Goal: Task Accomplishment & Management: Manage account settings

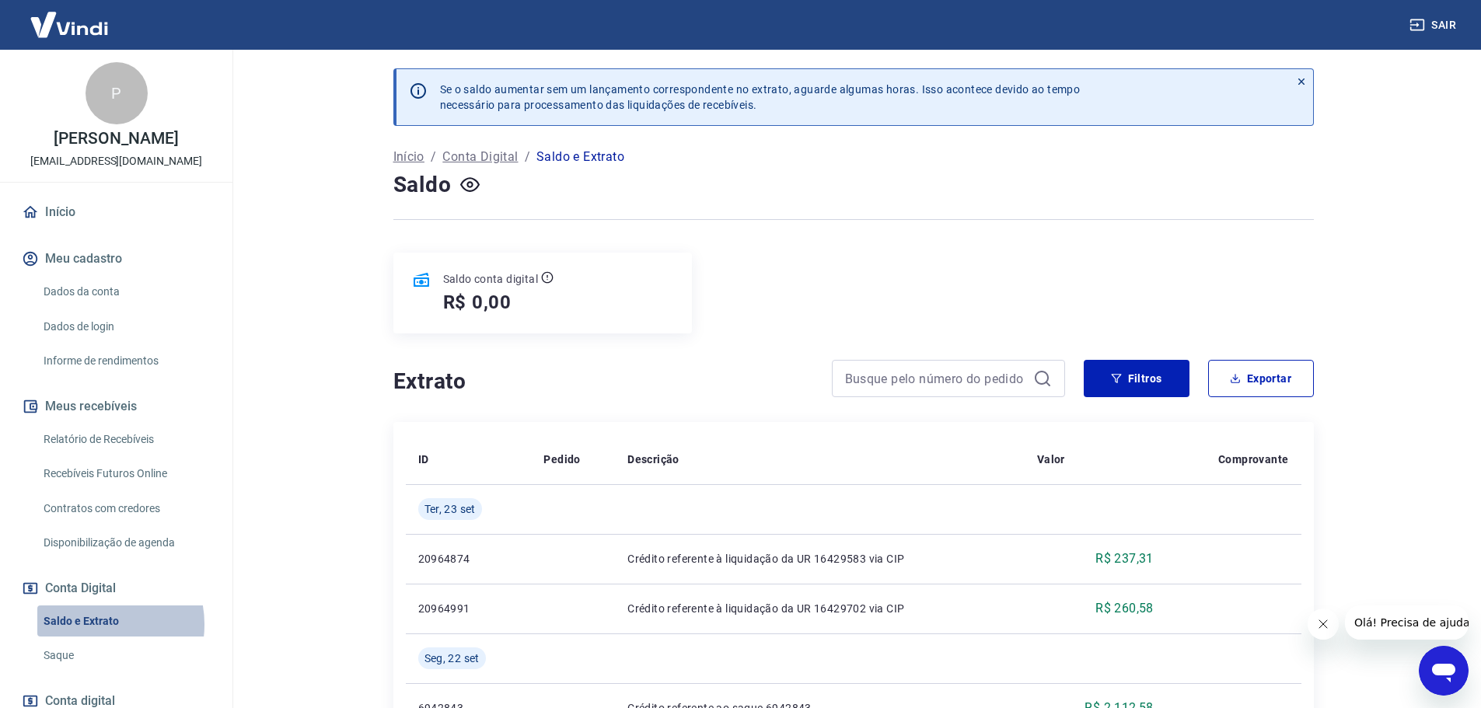
click at [94, 638] on link "Saldo e Extrato" at bounding box center [125, 622] width 177 height 32
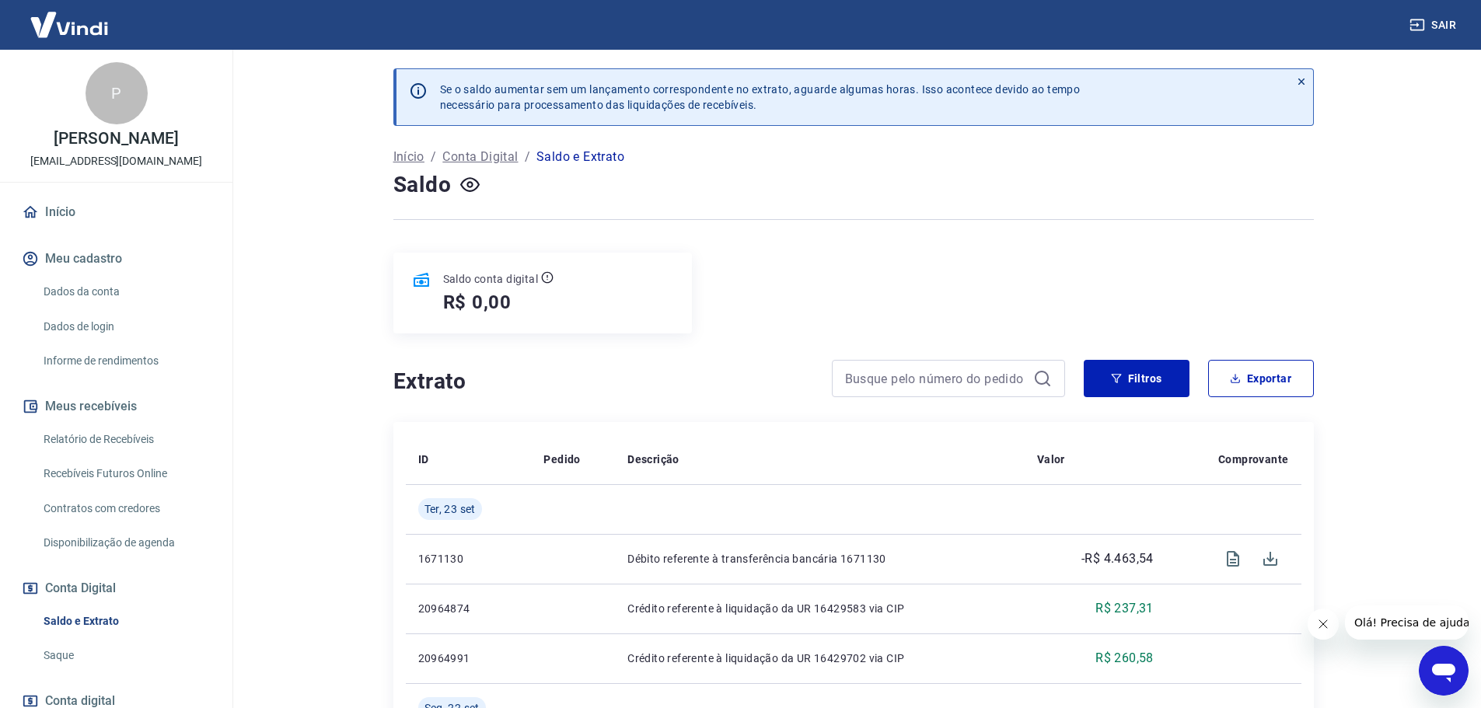
click at [529, 299] on div "R$ 0,00" at bounding box center [498, 302] width 111 height 25
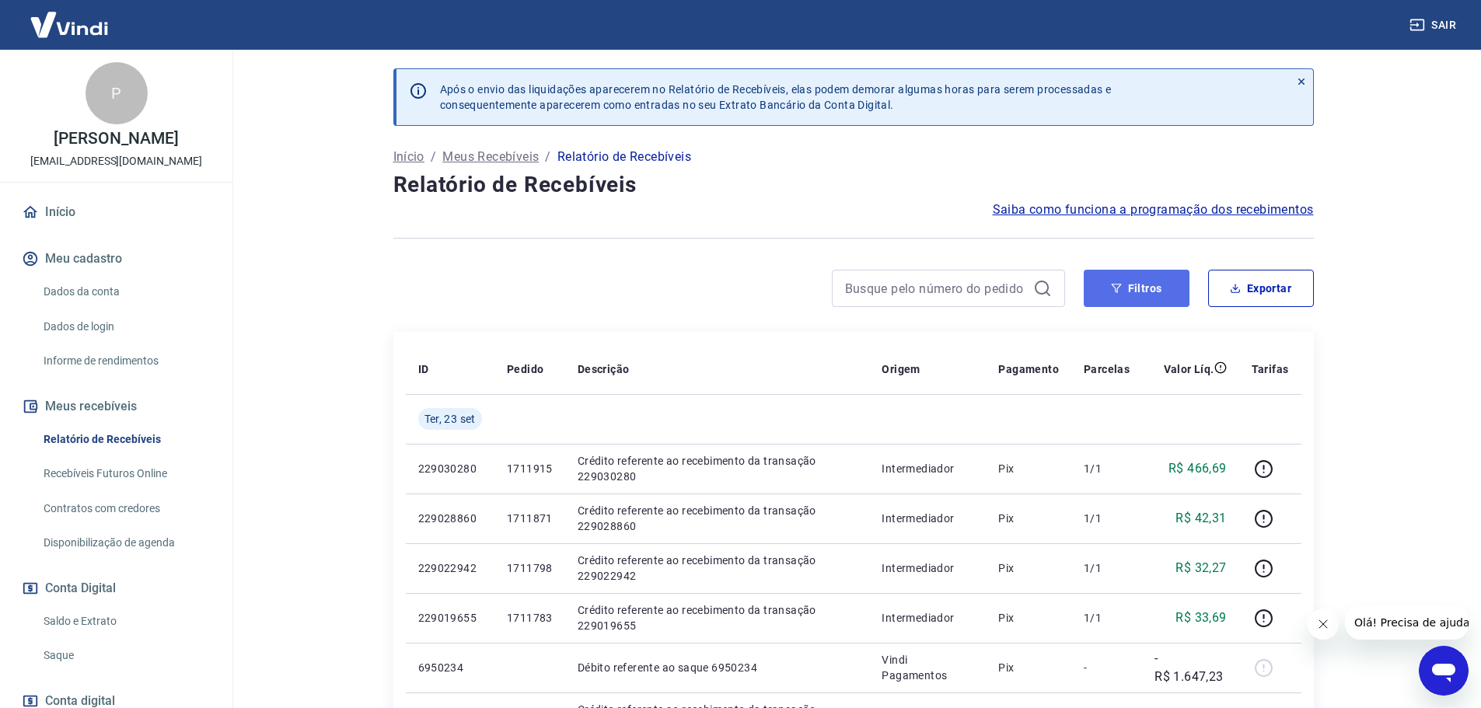
click at [1137, 298] on button "Filtros" at bounding box center [1137, 288] width 106 height 37
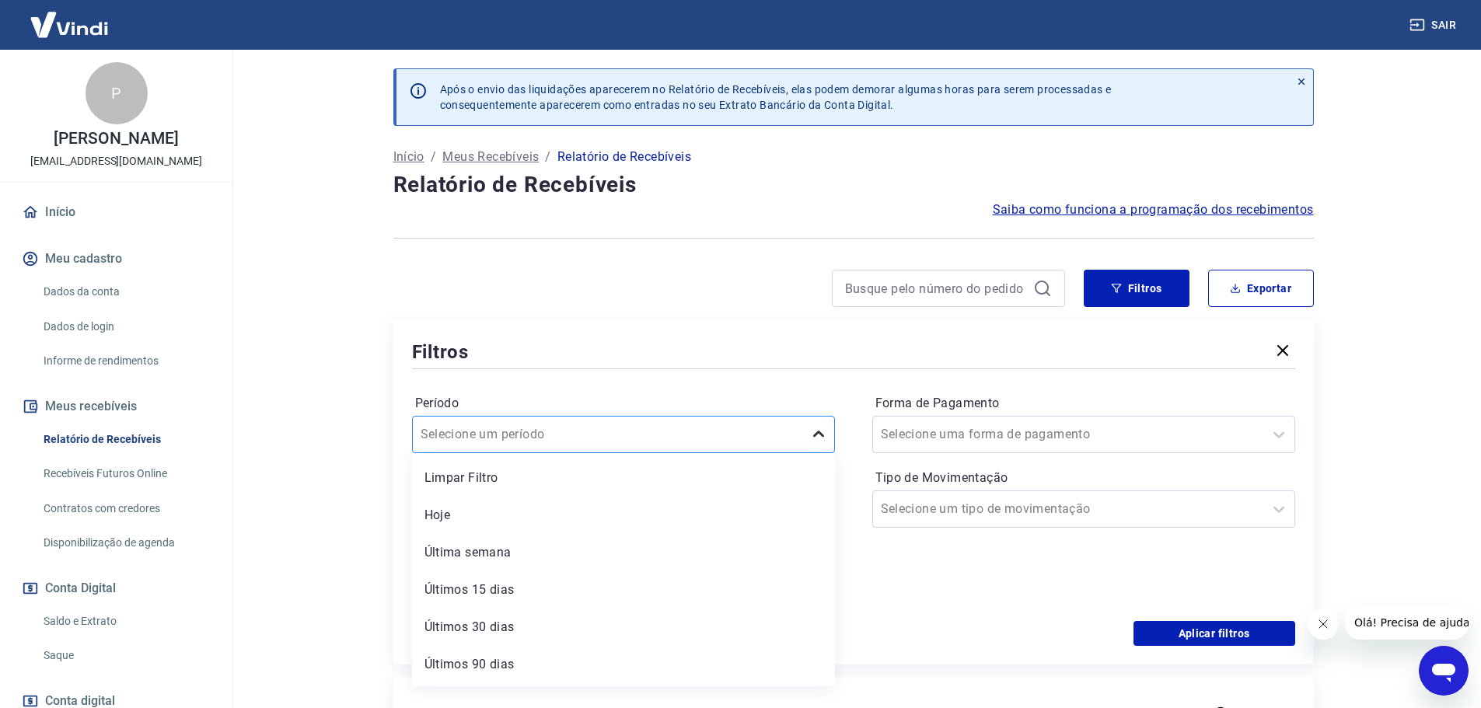
click at [812, 432] on icon at bounding box center [819, 434] width 19 height 19
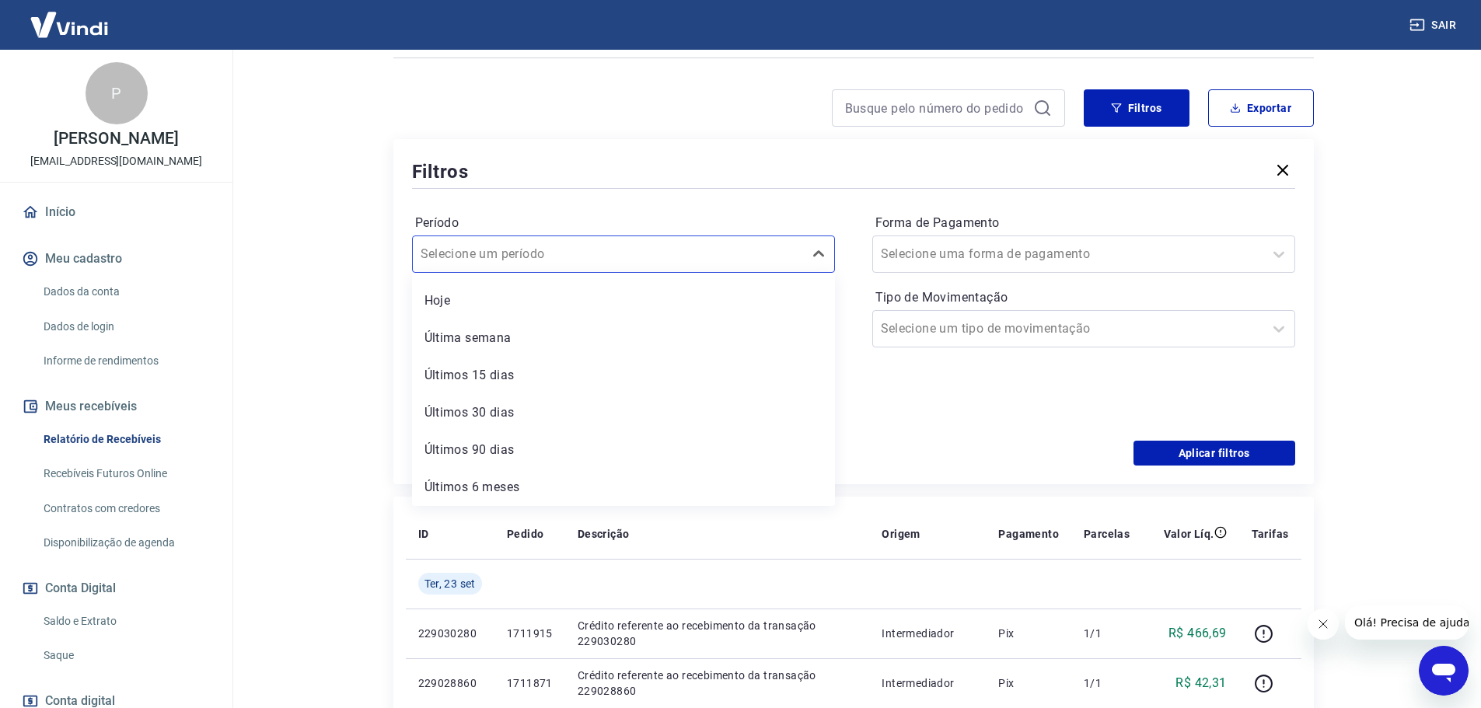
scroll to position [233, 0]
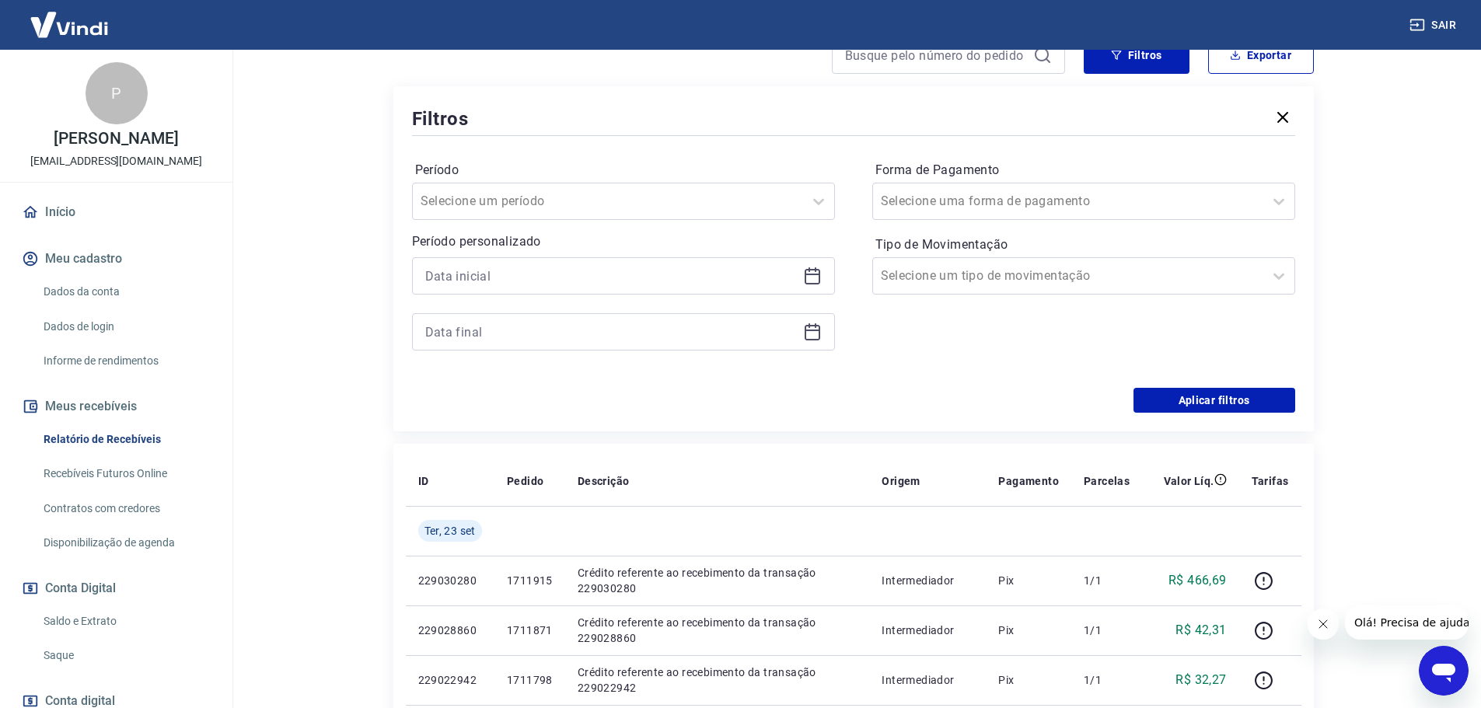
click at [330, 361] on main "Após o envio das liquidações aparecerem no Relatório de Recebíveis, elas podem …" at bounding box center [854, 145] width 1256 height 659
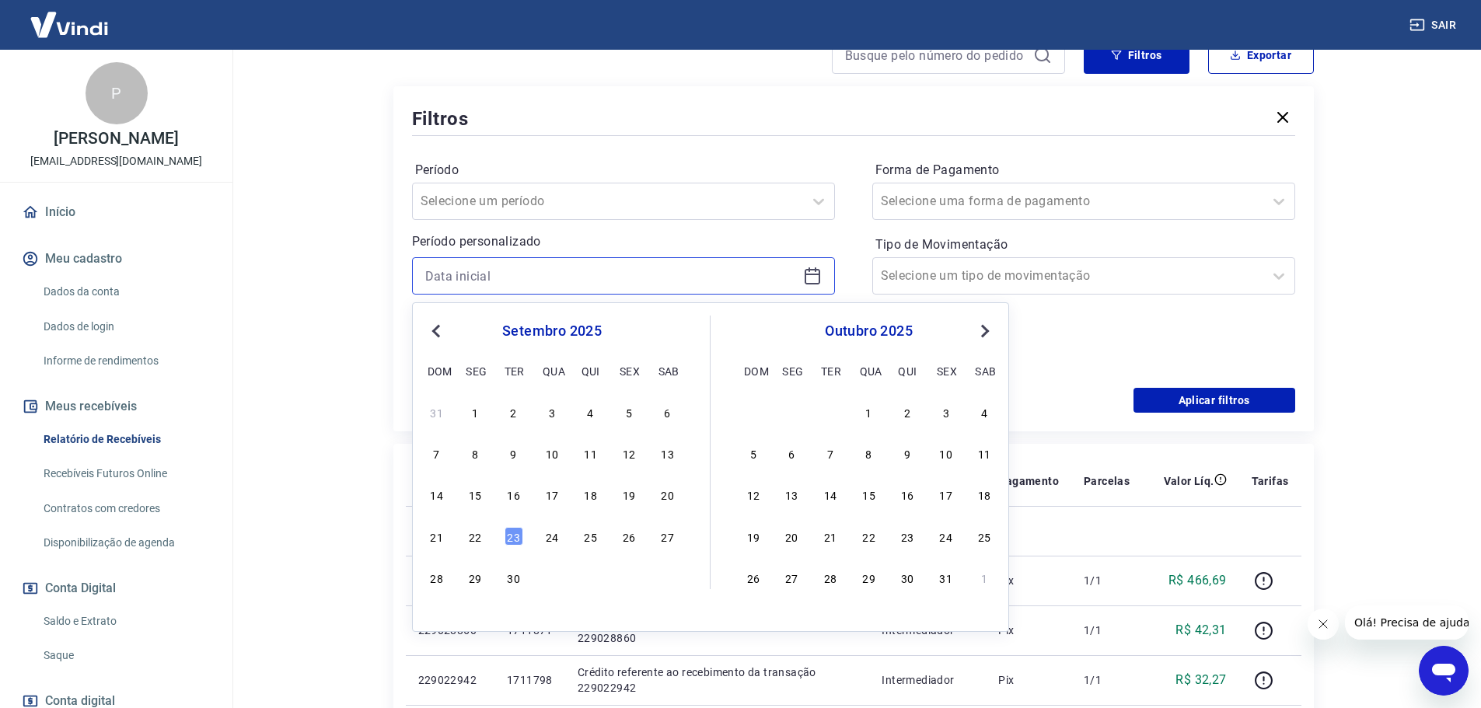
click at [523, 282] on input at bounding box center [611, 275] width 372 height 23
click at [438, 331] on span "Previous Month" at bounding box center [438, 331] width 0 height 18
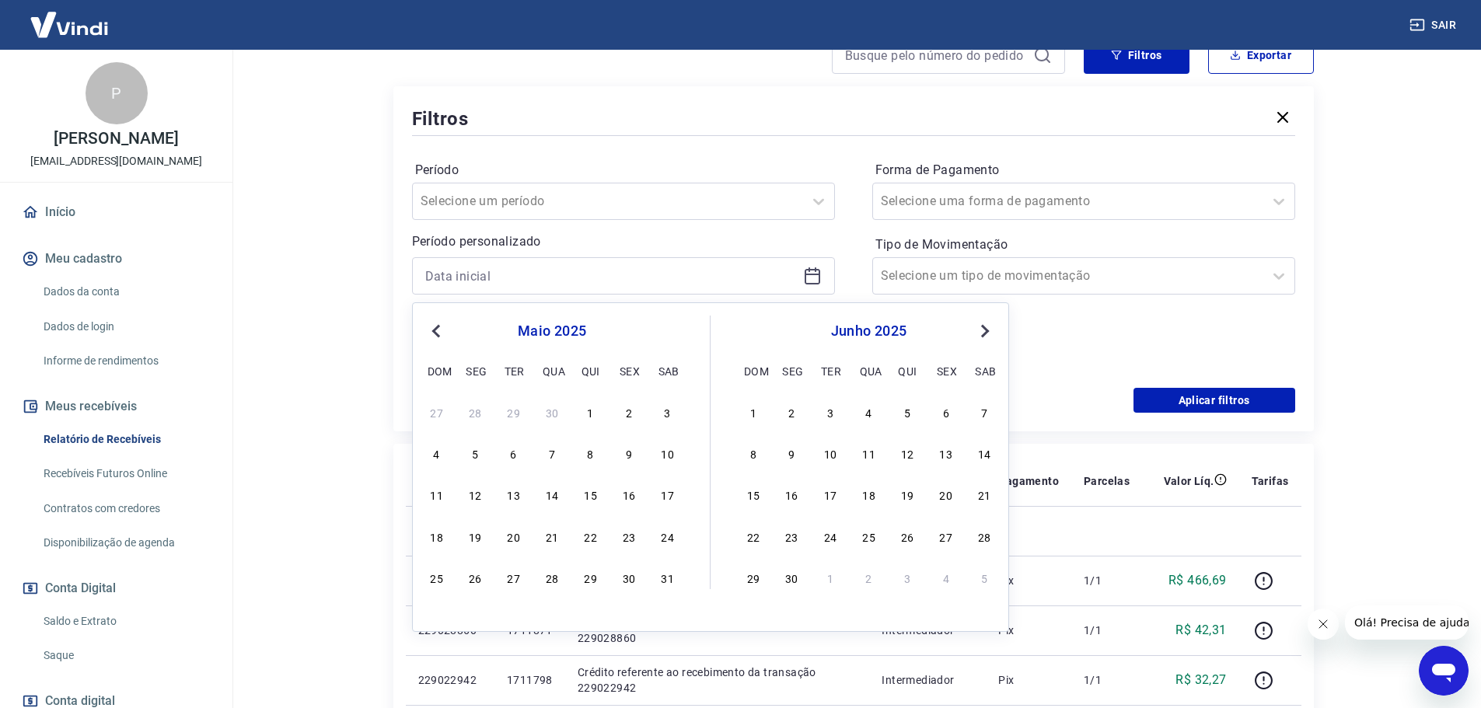
click at [438, 331] on span "Previous Month" at bounding box center [438, 331] width 0 height 18
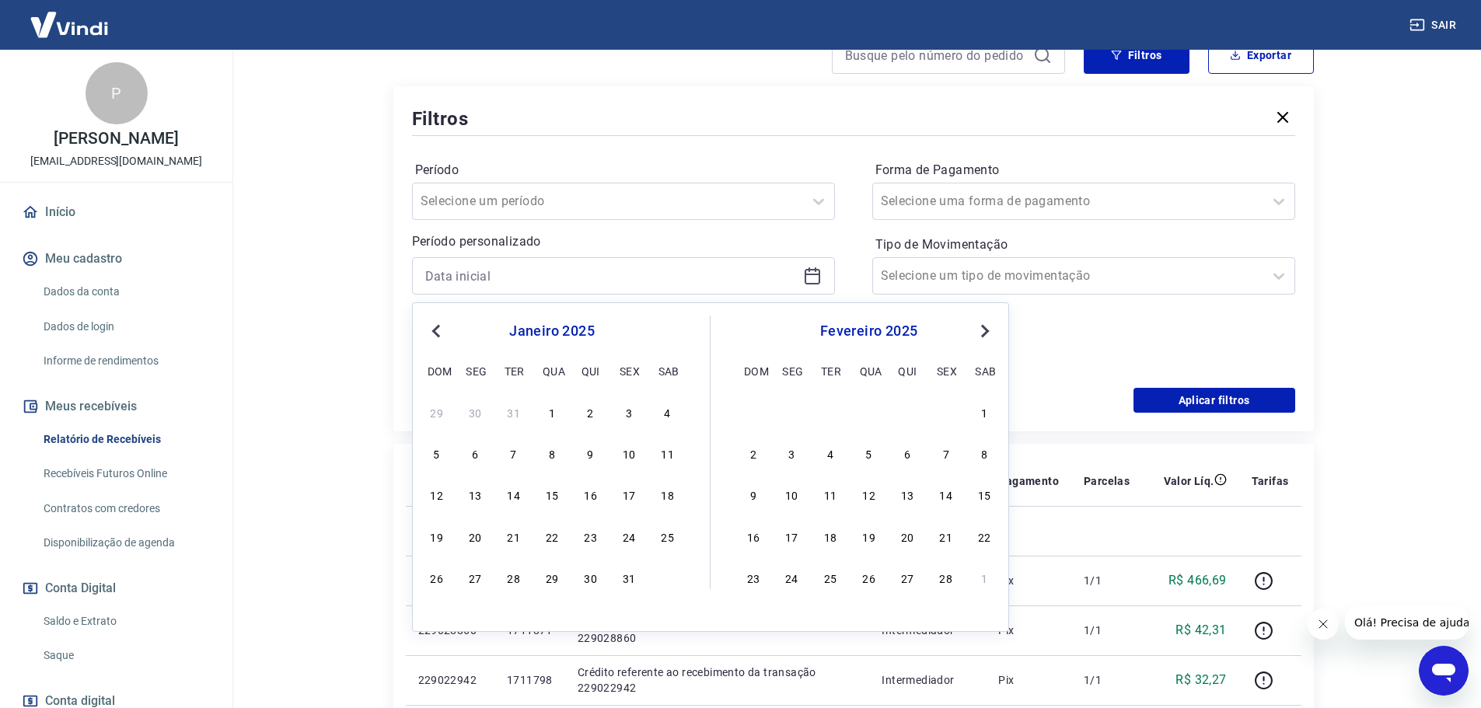
click at [438, 331] on span "Previous Month" at bounding box center [438, 331] width 0 height 18
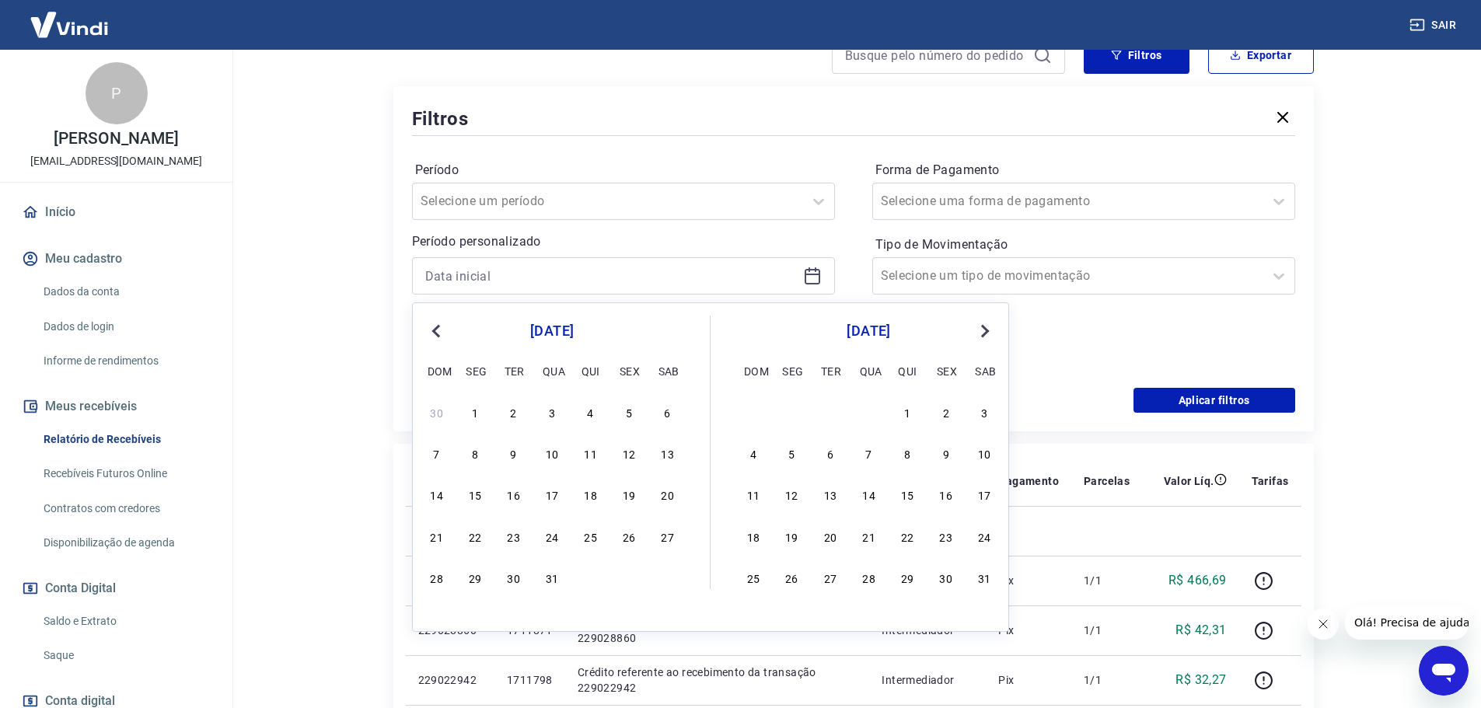
click at [438, 331] on span "Previous Month" at bounding box center [438, 331] width 0 height 18
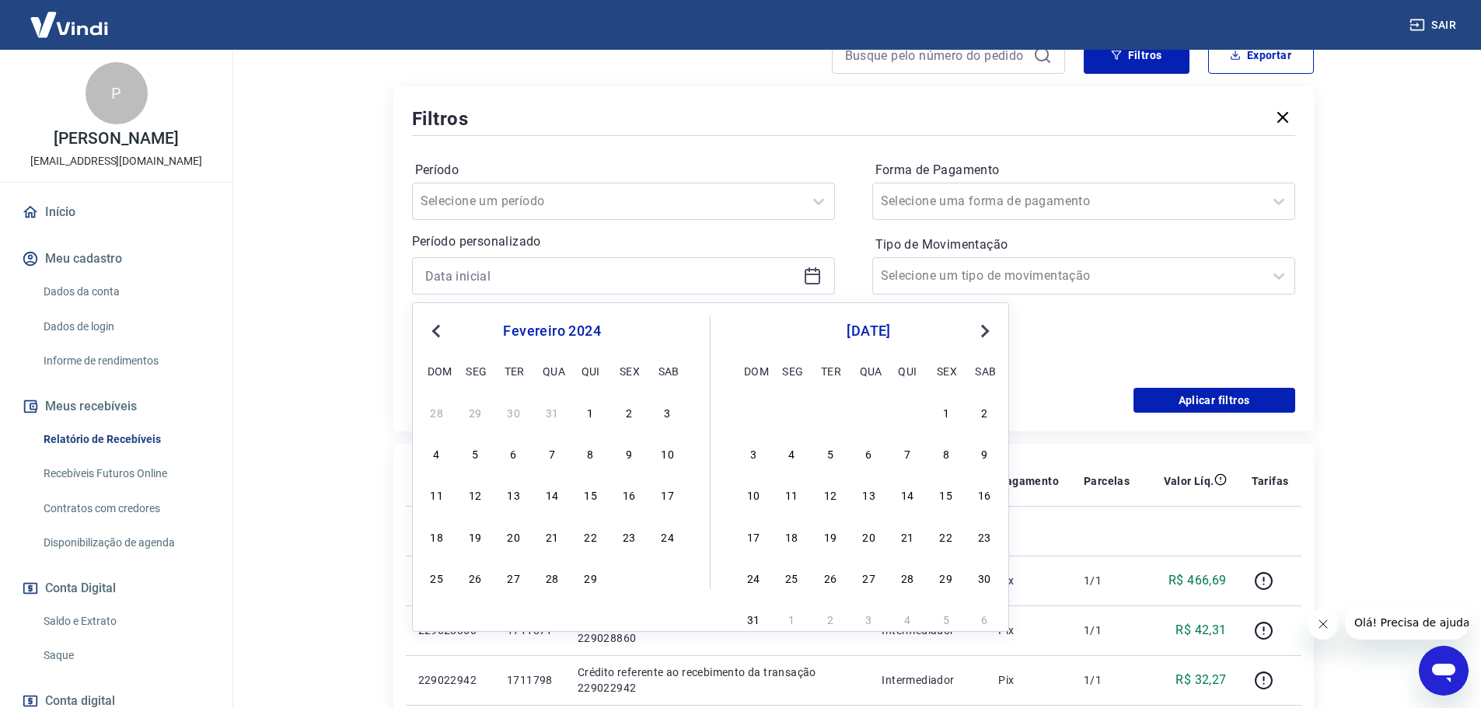
click at [438, 331] on span "Previous Month" at bounding box center [438, 331] width 0 height 18
click at [477, 414] on div "1" at bounding box center [475, 412] width 19 height 19
type input "[DATE]"
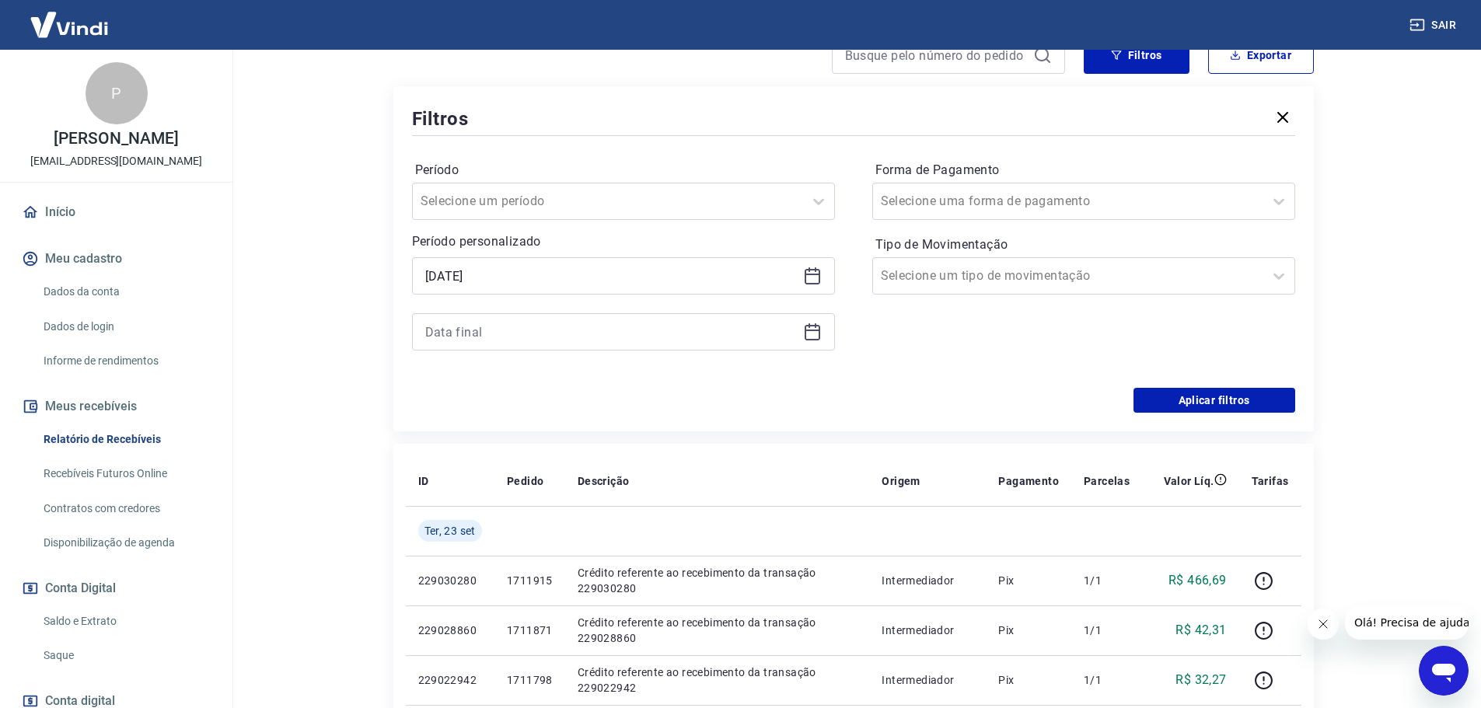
click at [815, 341] on icon at bounding box center [813, 333] width 16 height 16
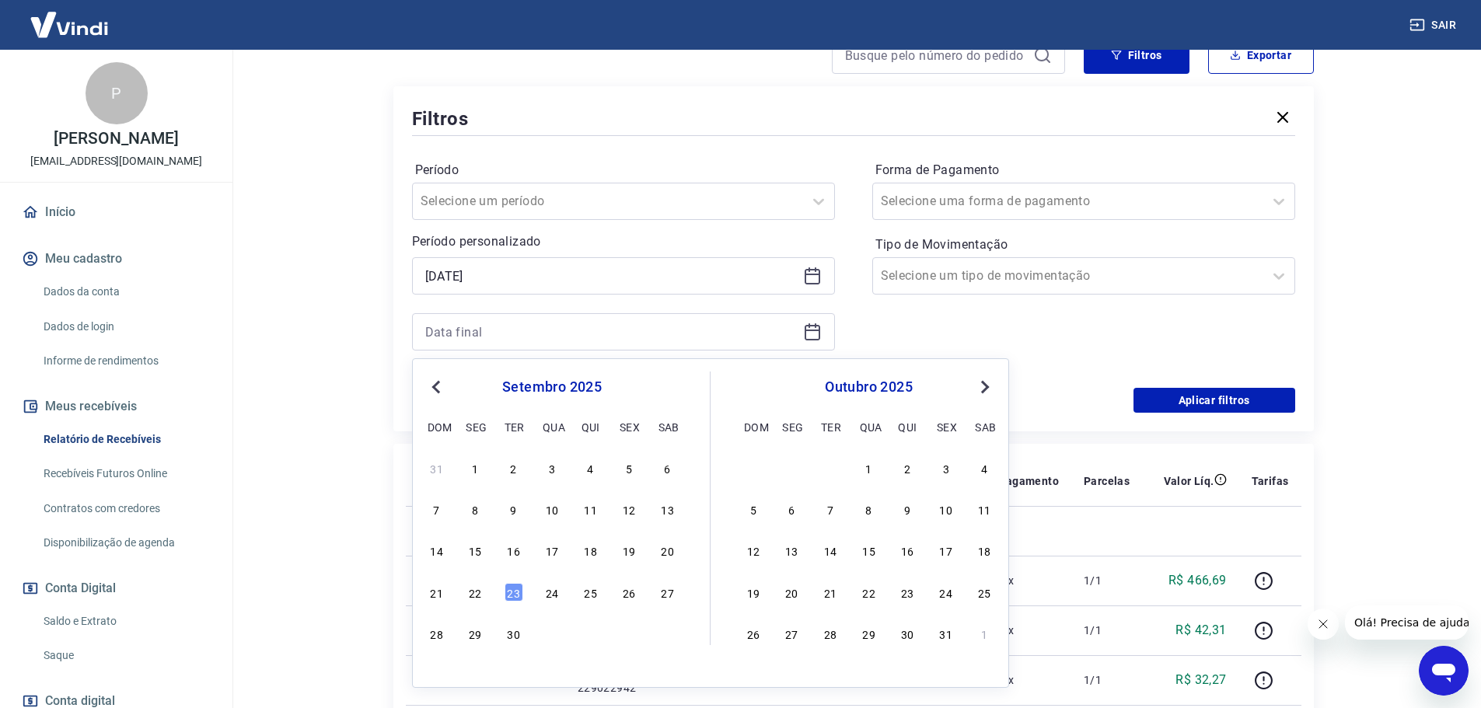
click at [432, 382] on button "Previous Month" at bounding box center [436, 387] width 19 height 19
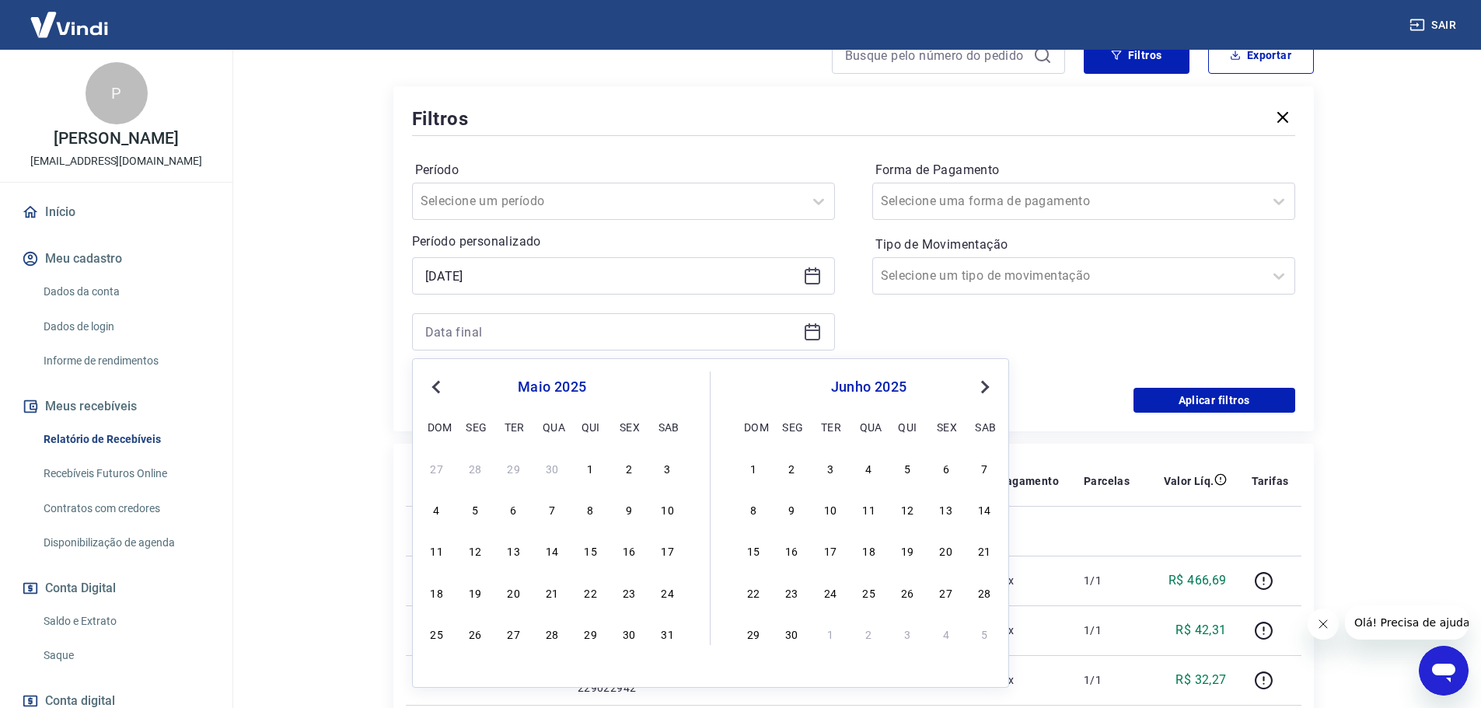
click at [432, 382] on button "Previous Month" at bounding box center [436, 387] width 19 height 19
click at [438, 386] on span "Previous Month" at bounding box center [438, 387] width 0 height 18
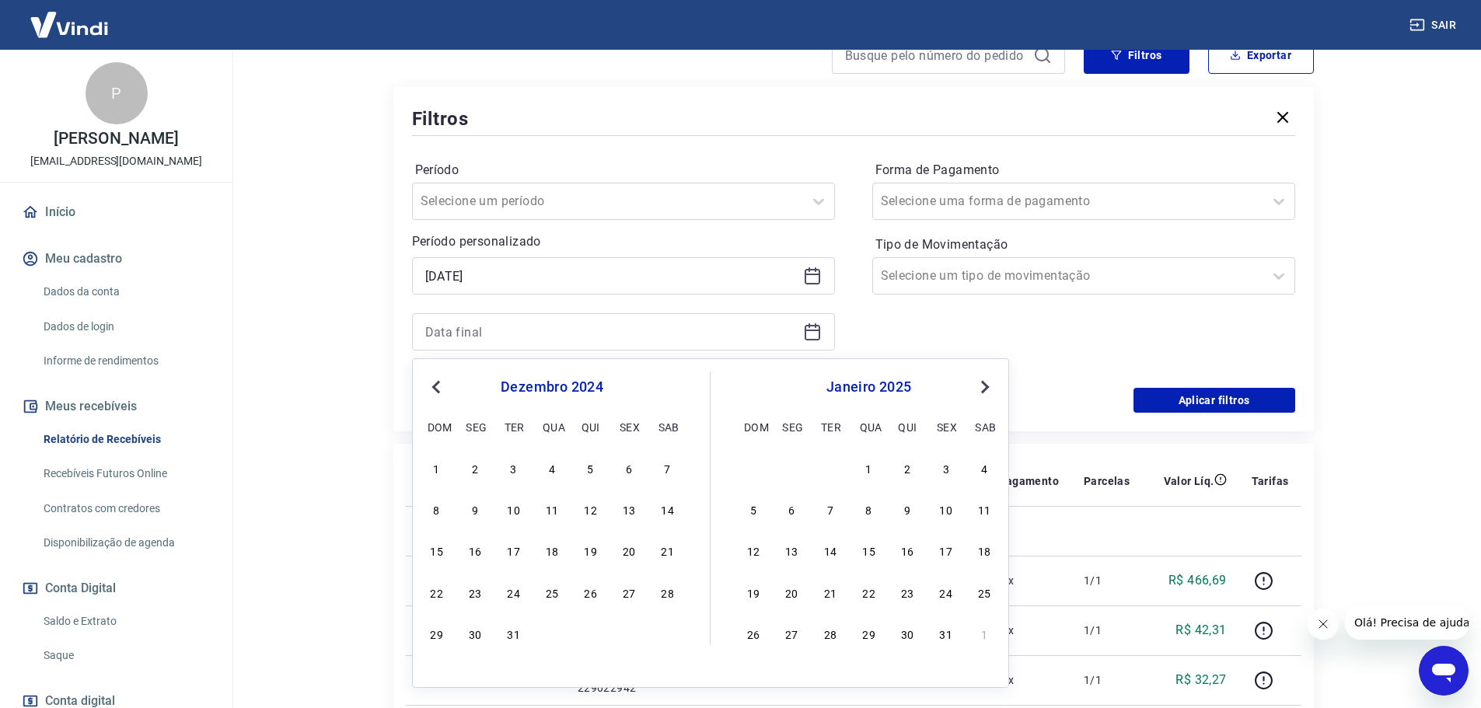
click at [438, 386] on span "Previous Month" at bounding box center [438, 387] width 0 height 18
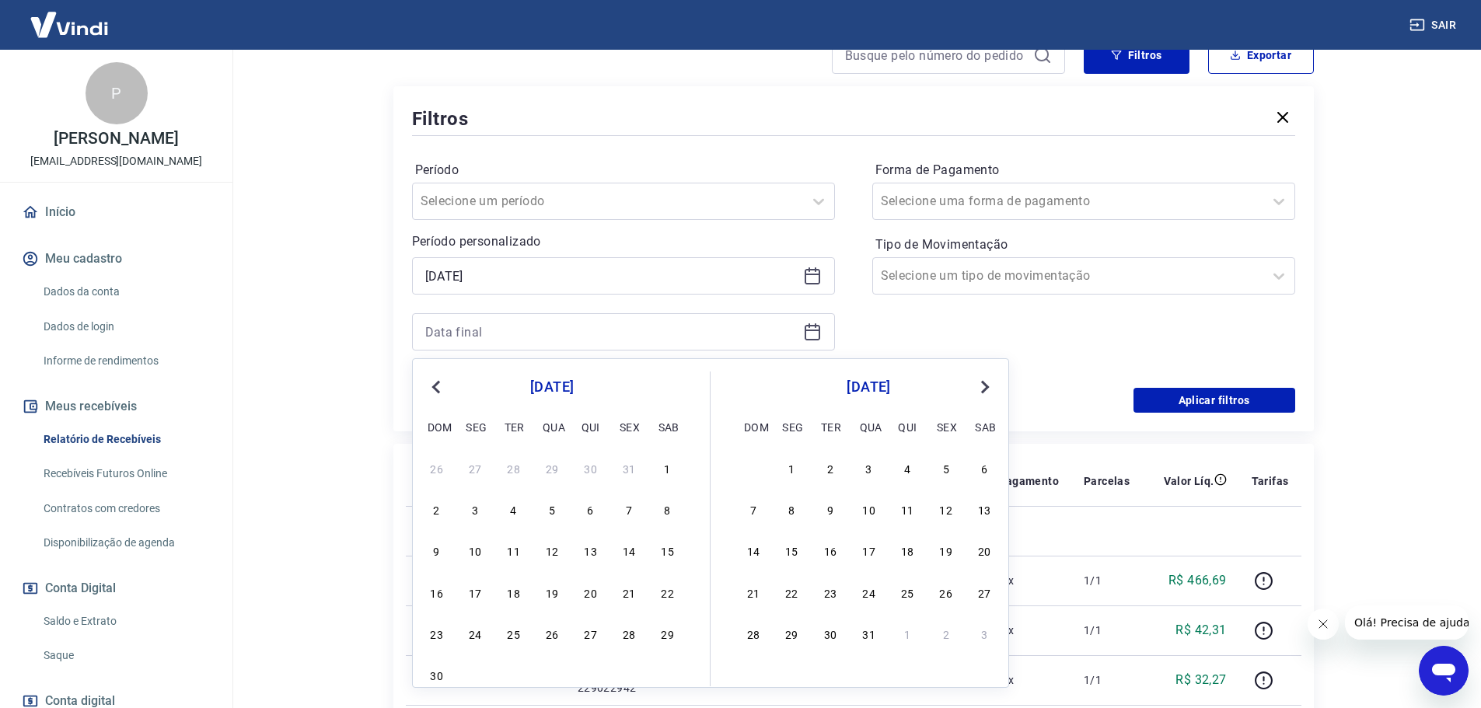
click at [438, 386] on span "Previous Month" at bounding box center [438, 387] width 0 height 18
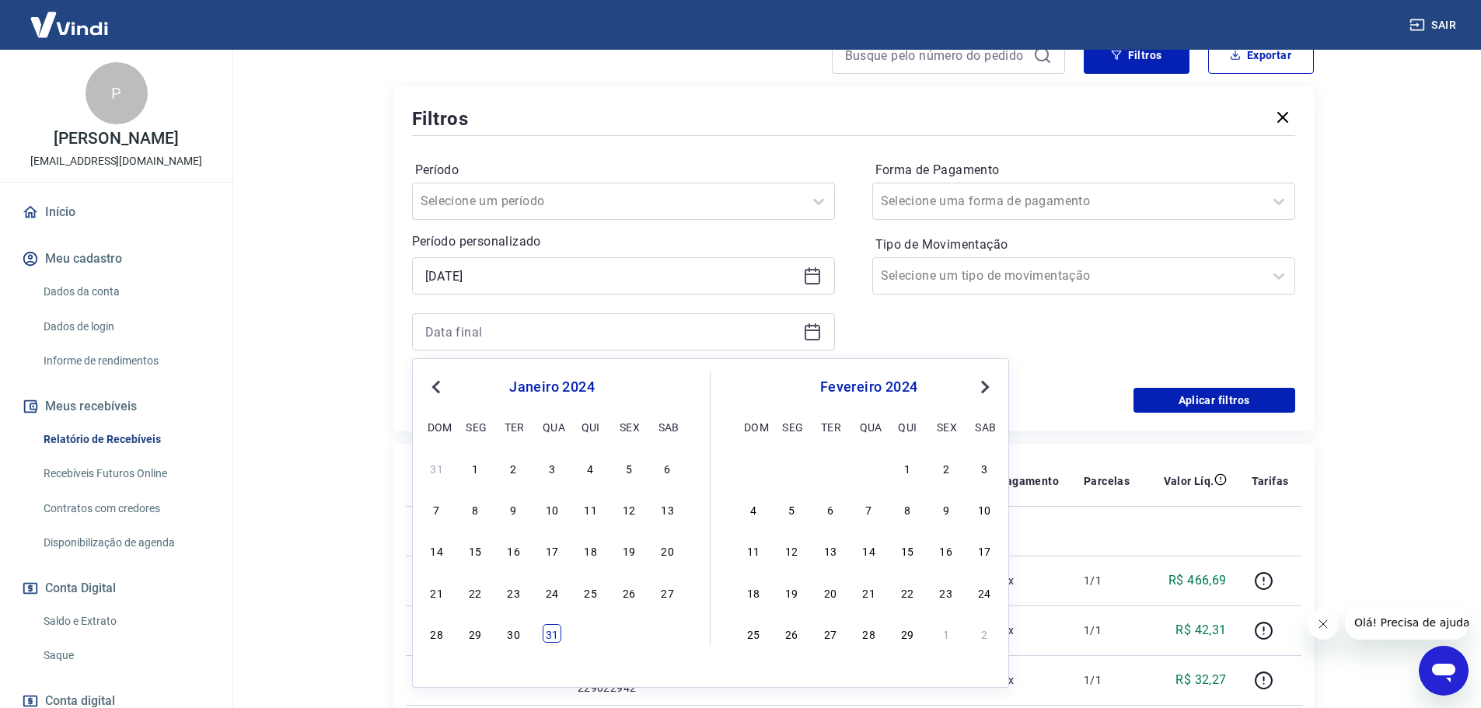
click at [557, 631] on div "31" at bounding box center [552, 633] width 19 height 19
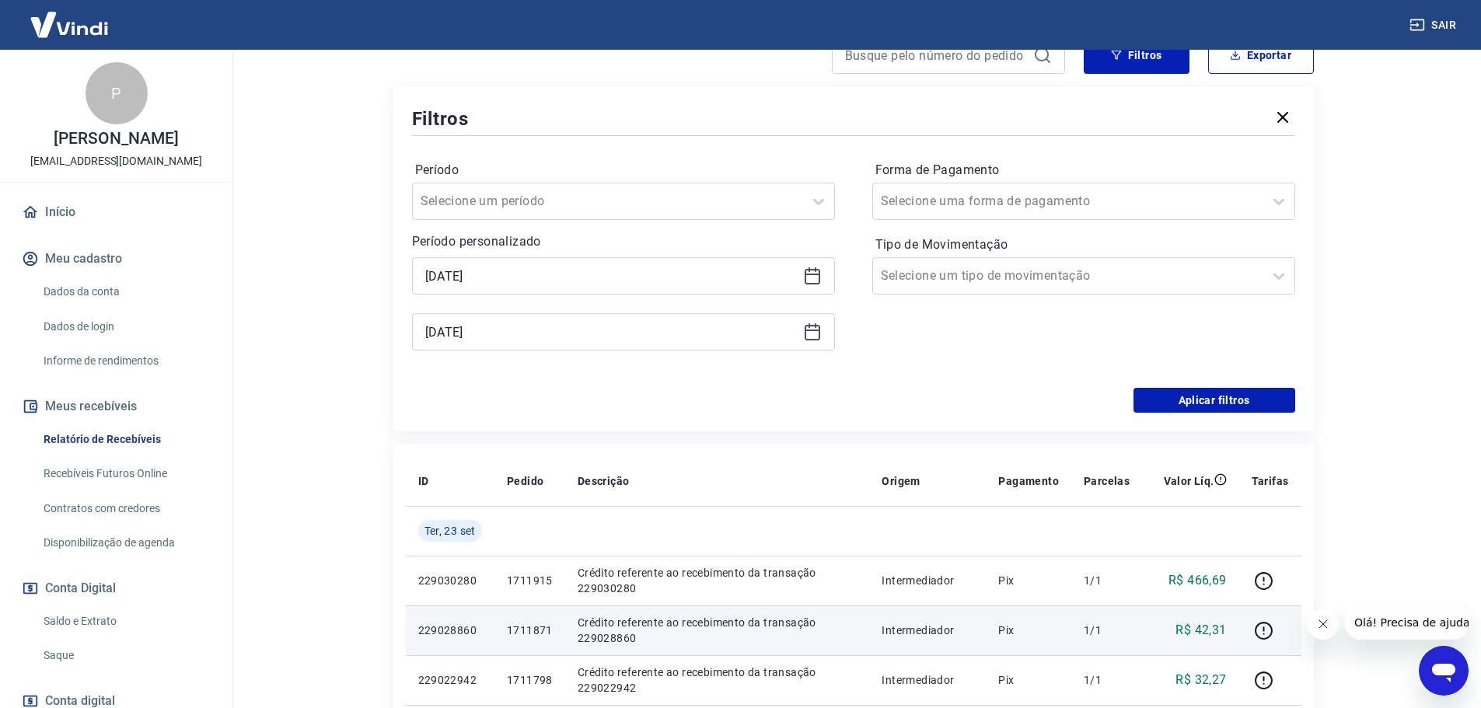
type input "[DATE]"
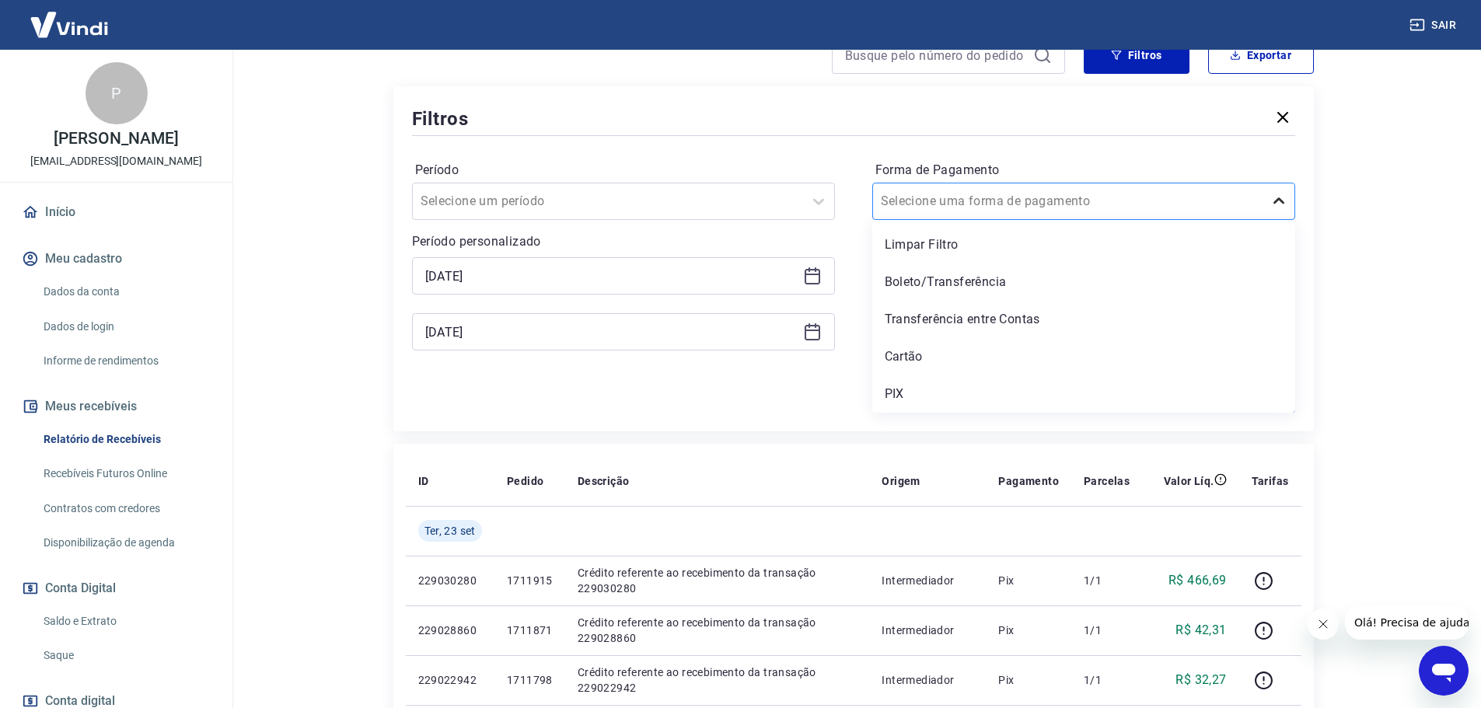
click at [1284, 209] on icon at bounding box center [1279, 201] width 19 height 19
click at [988, 325] on div "Transferência entre Contas" at bounding box center [1083, 319] width 423 height 31
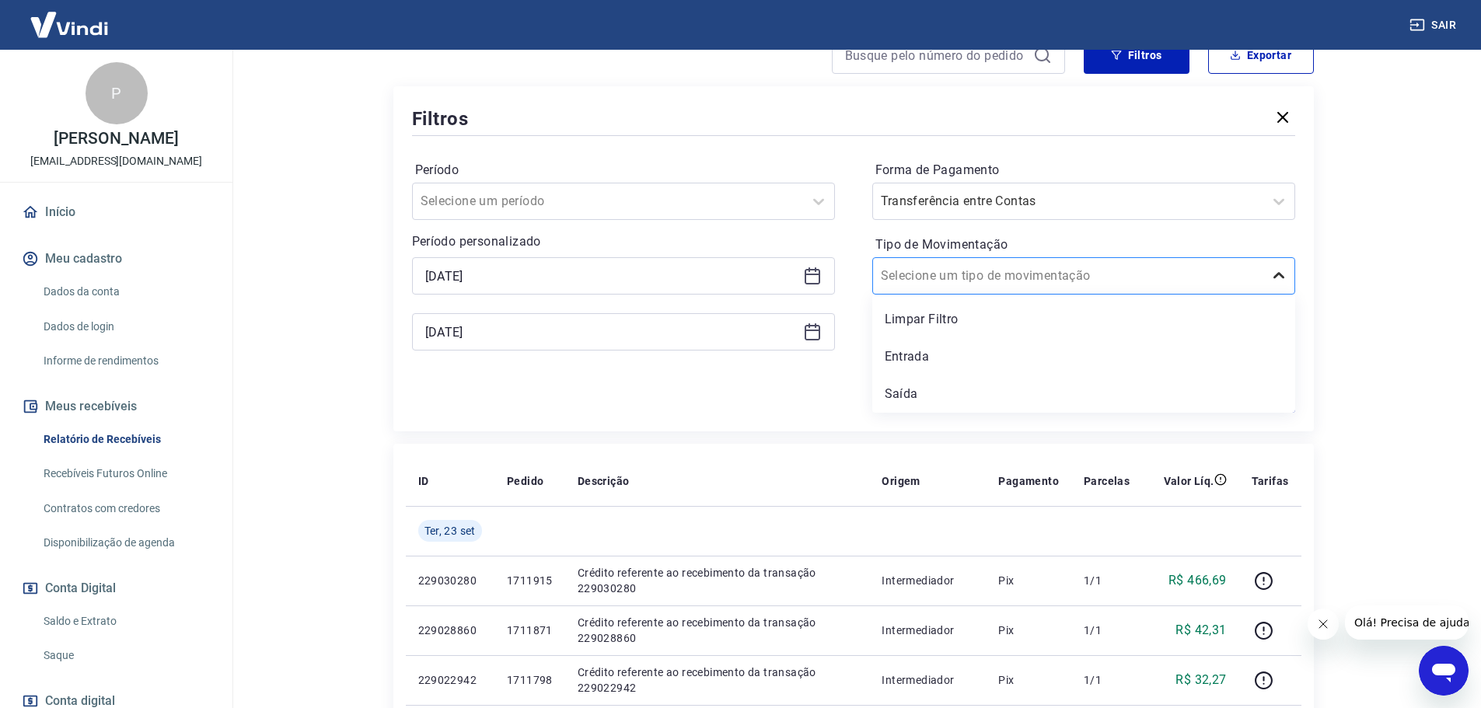
click at [1279, 278] on icon at bounding box center [1279, 276] width 19 height 19
click at [913, 399] on div "Saída" at bounding box center [1083, 394] width 423 height 31
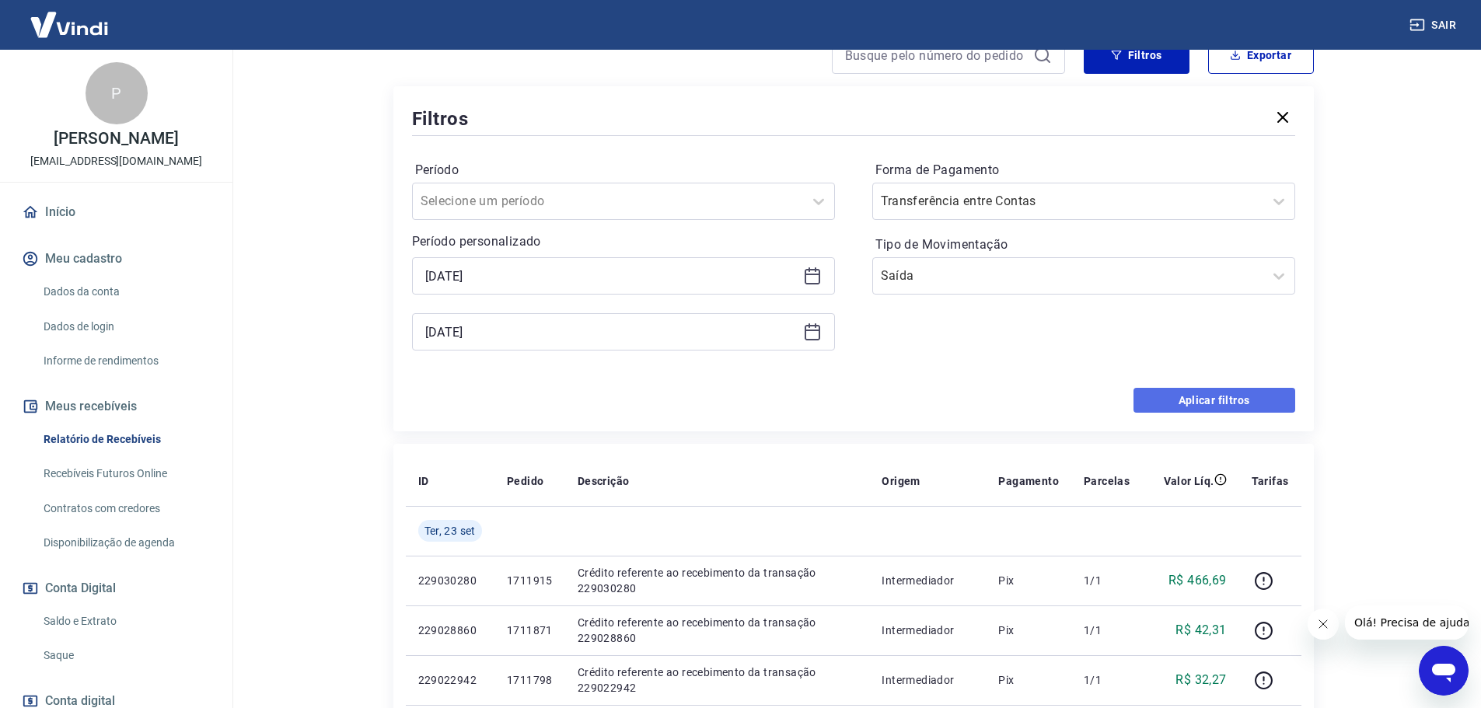
click at [1208, 397] on button "Aplicar filtros" at bounding box center [1215, 400] width 162 height 25
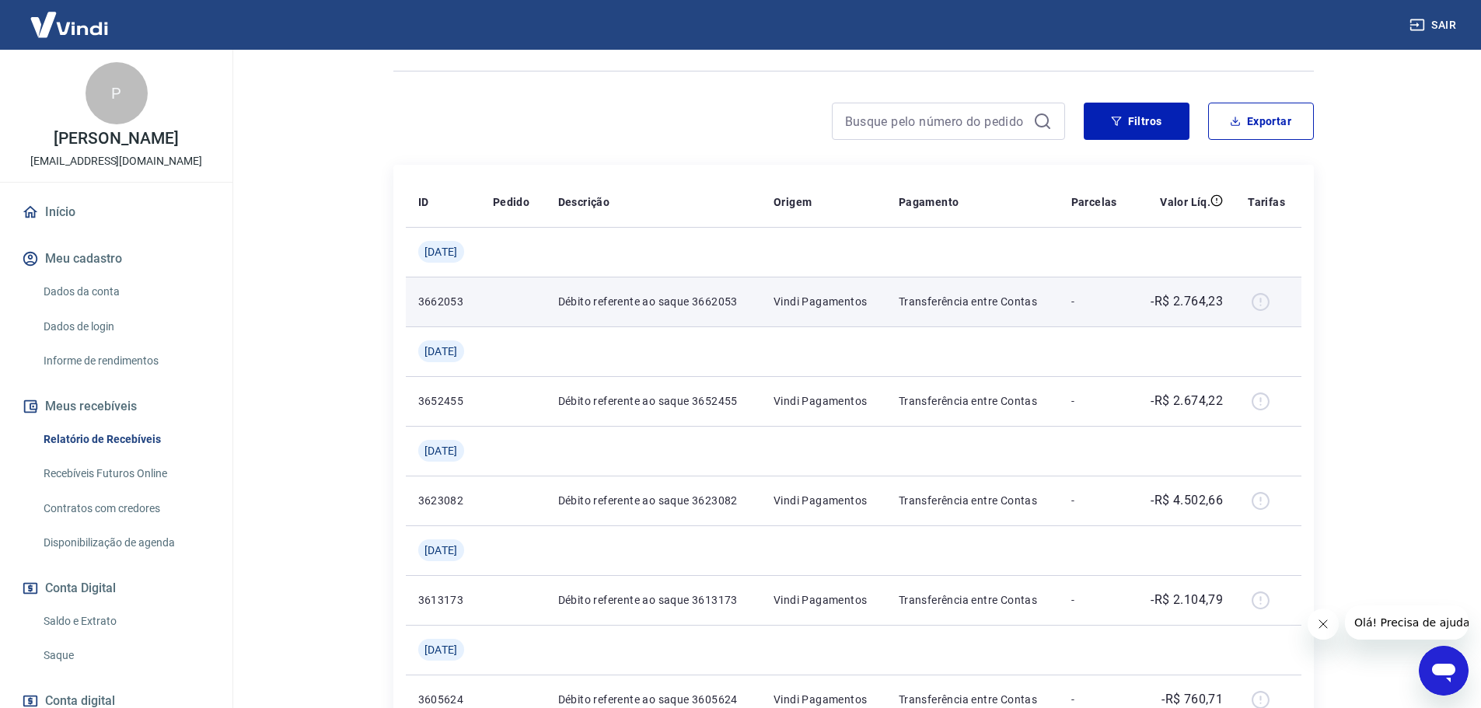
scroll to position [153, 0]
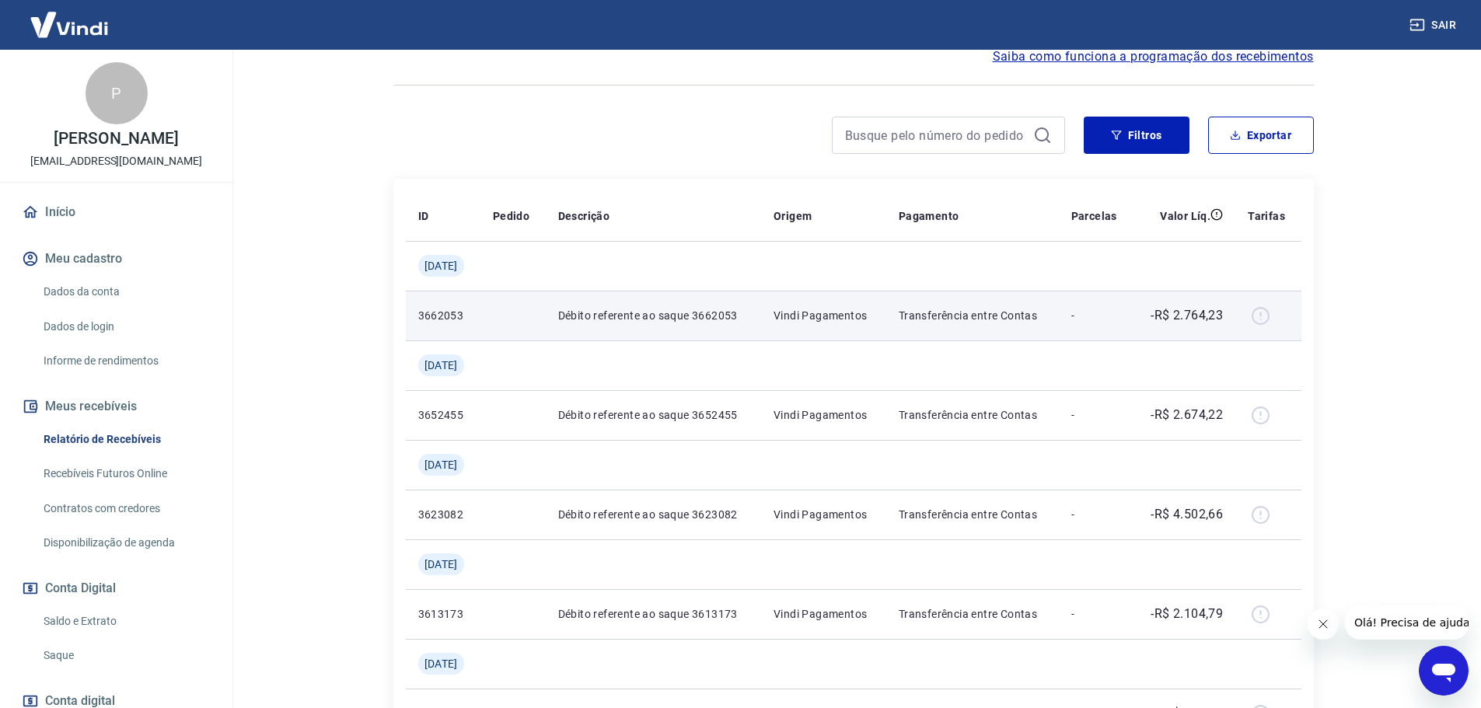
click at [1260, 315] on div at bounding box center [1268, 315] width 40 height 25
click at [1071, 321] on td "-" at bounding box center [1096, 316] width 75 height 50
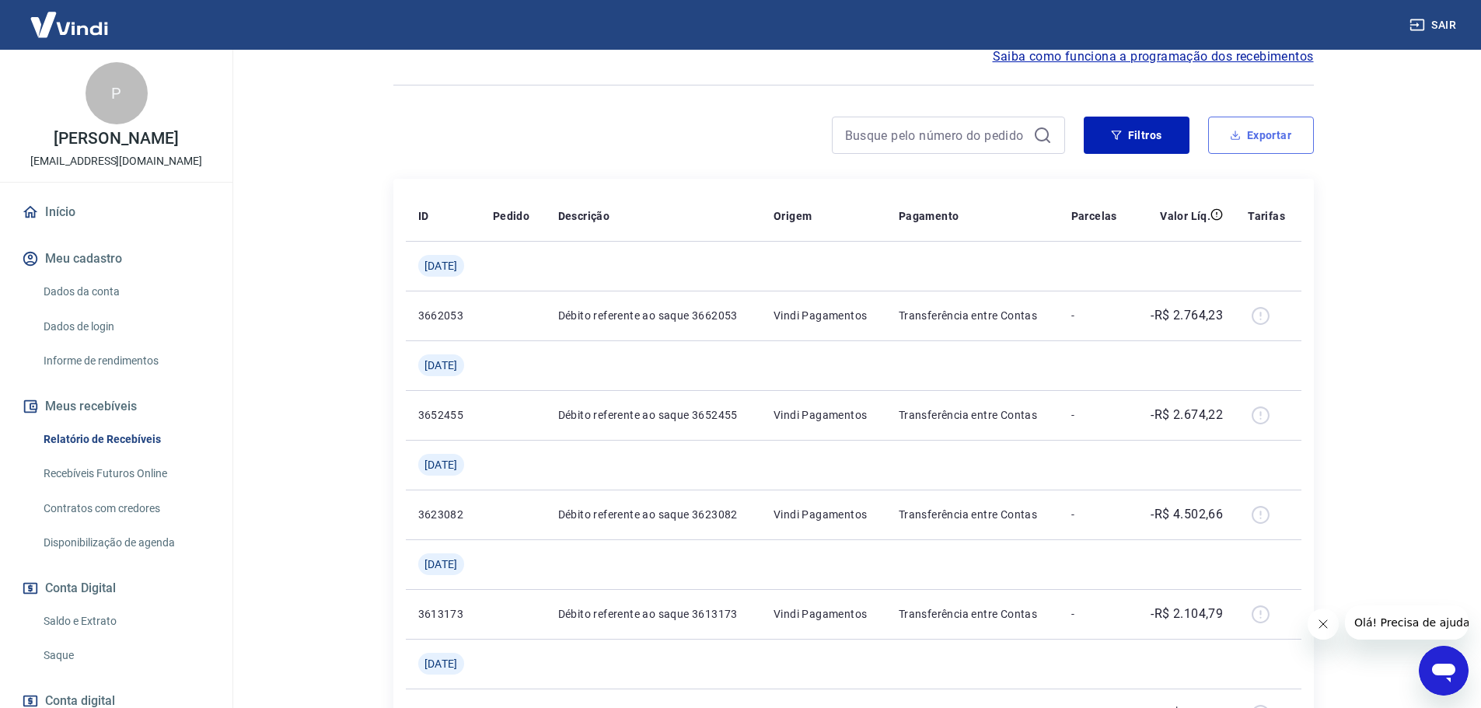
click at [1248, 144] on button "Exportar" at bounding box center [1261, 135] width 106 height 37
type input "[DATE]"
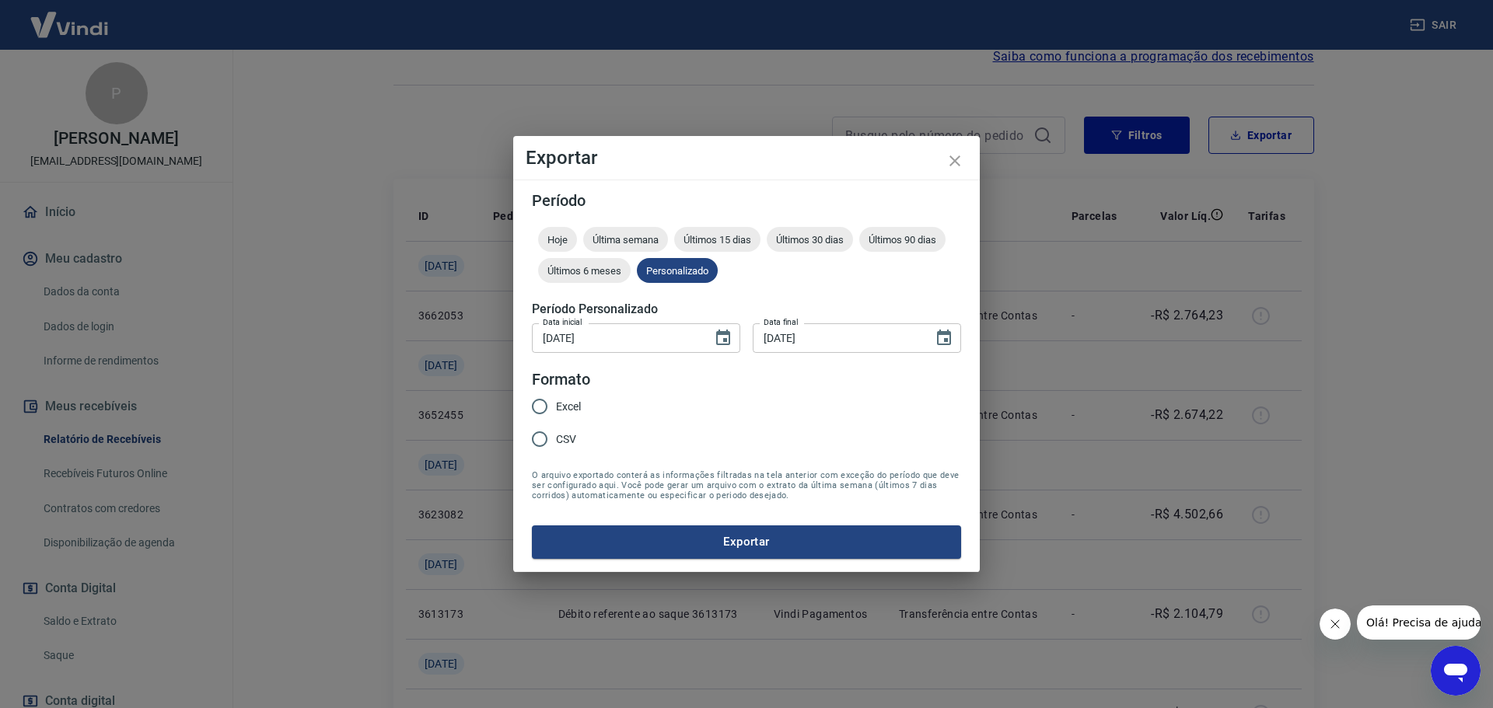
click at [542, 404] on input "Excel" at bounding box center [539, 406] width 33 height 33
radio input "true"
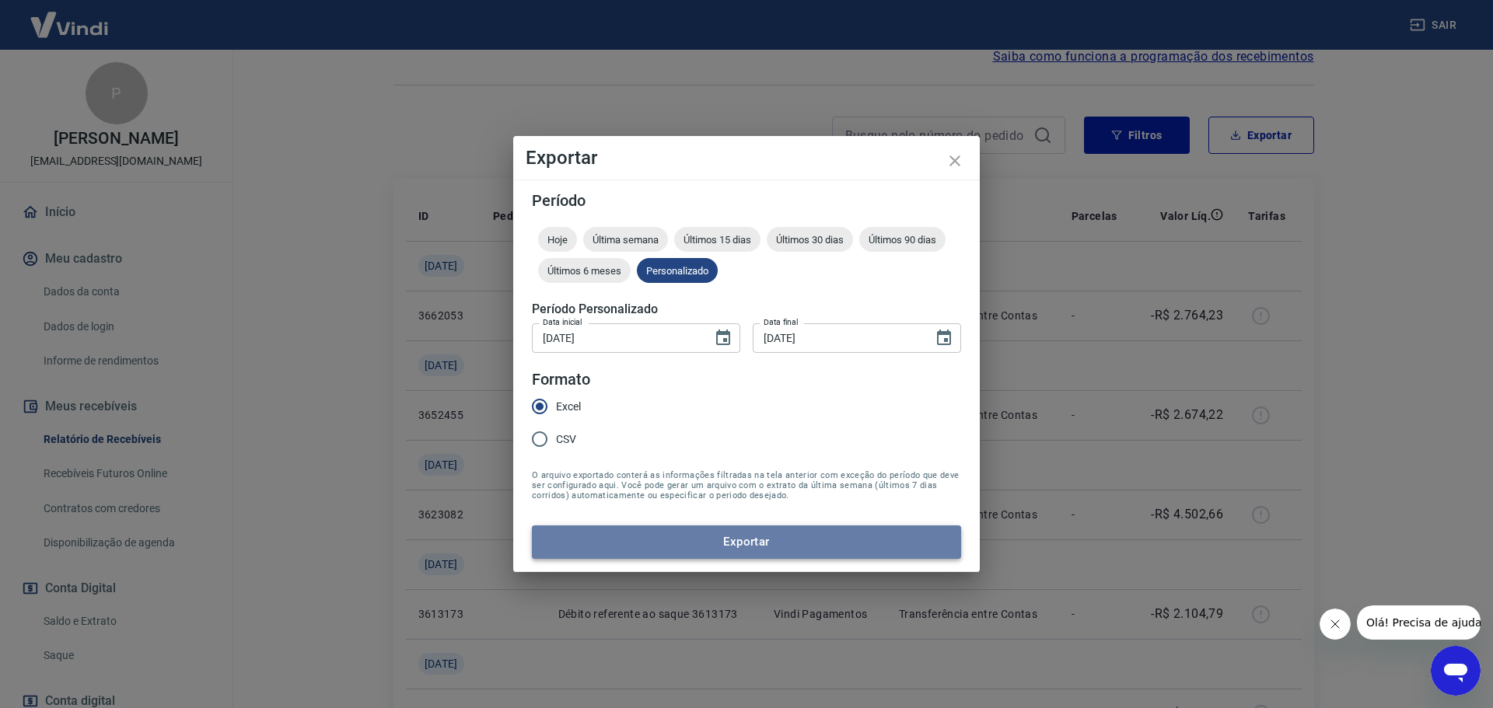
click at [730, 550] on button "Exportar" at bounding box center [746, 542] width 429 height 33
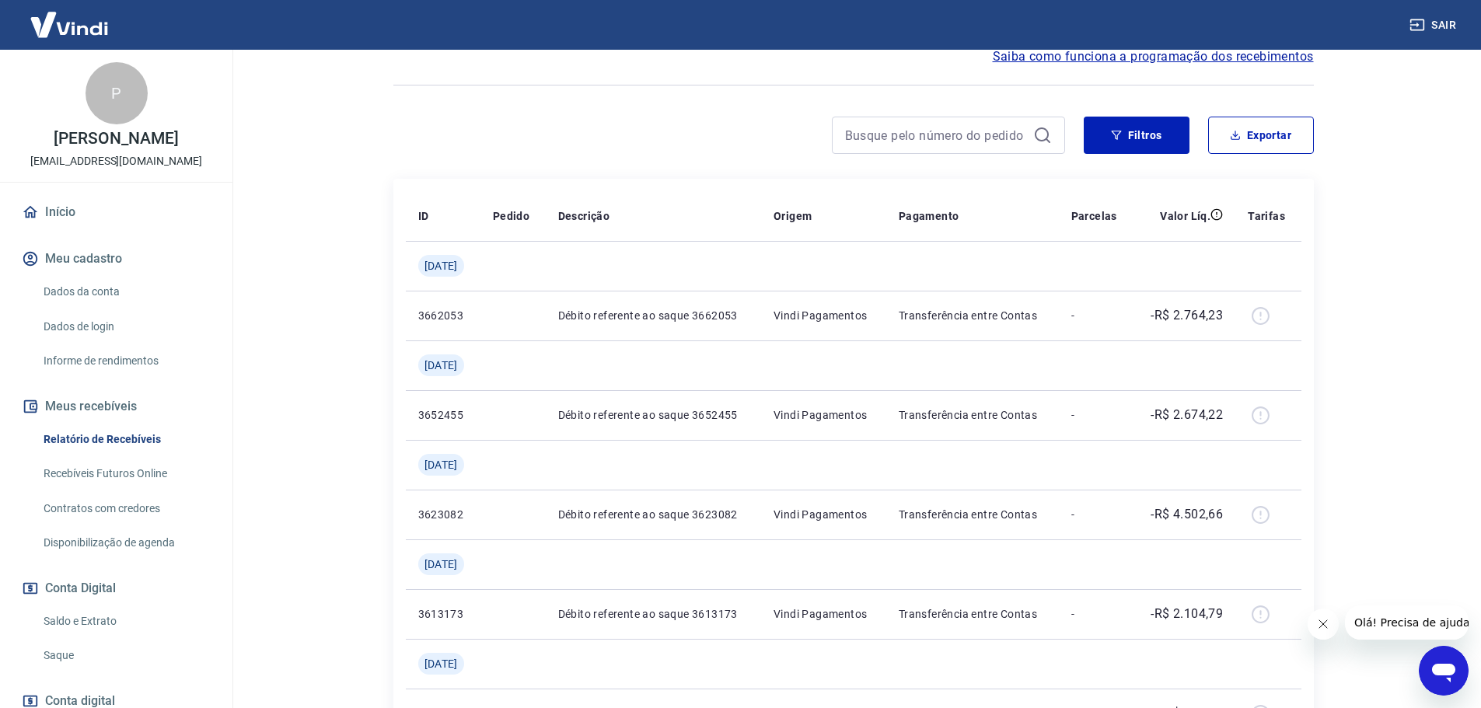
click at [163, 486] on link "Recebíveis Futuros Online" at bounding box center [125, 474] width 177 height 32
